Goal: Check status

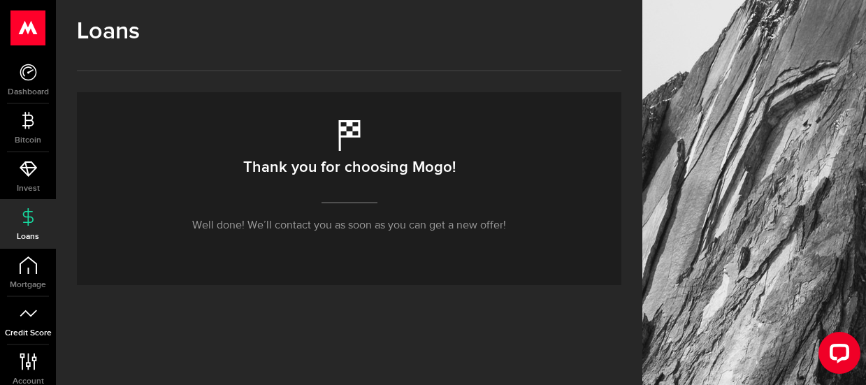
click at [27, 318] on icon at bounding box center [28, 313] width 17 height 17
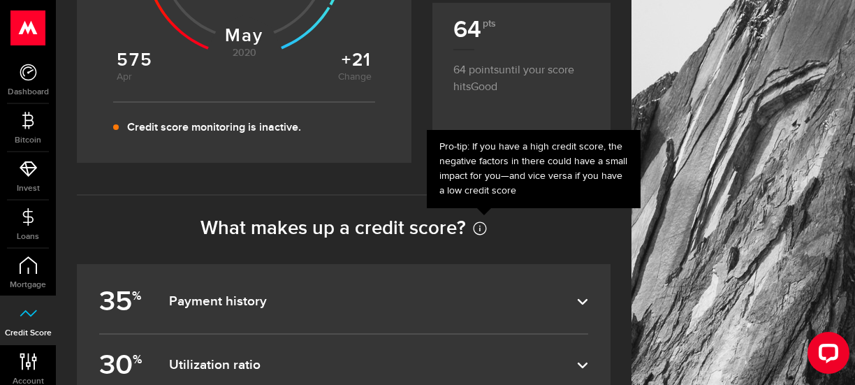
scroll to position [559, 0]
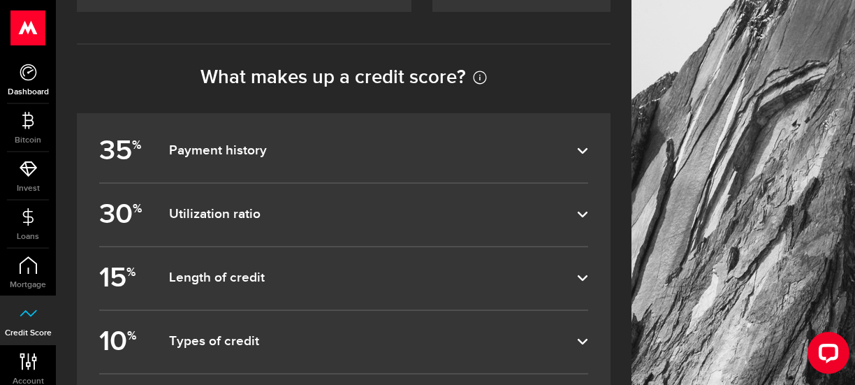
click at [23, 77] on icon at bounding box center [28, 72] width 17 height 17
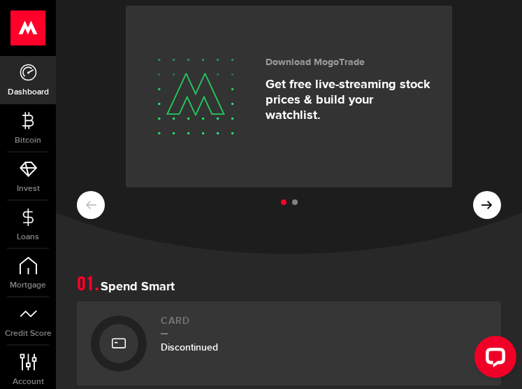
scroll to position [140, 0]
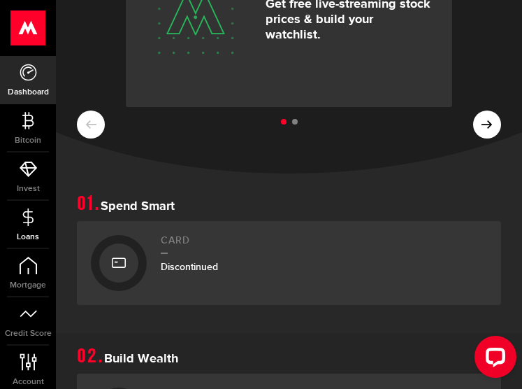
click at [17, 234] on span "Loans" at bounding box center [28, 237] width 56 height 8
